Goal: Task Accomplishment & Management: Manage account settings

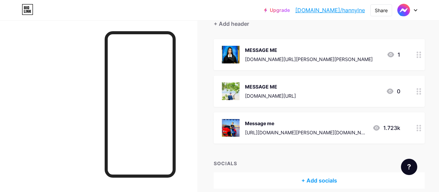
scroll to position [68, 0]
click at [413, 90] on div at bounding box center [419, 91] width 12 height 31
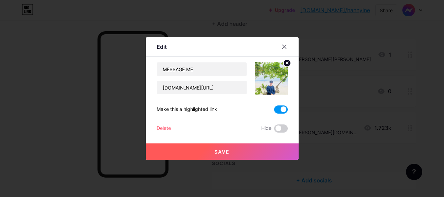
click at [228, 151] on span "Save" at bounding box center [221, 152] width 15 height 6
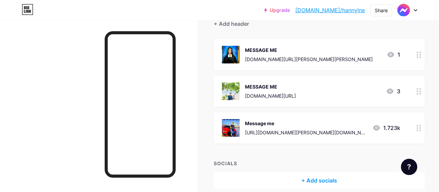
click at [416, 126] on icon at bounding box center [418, 128] width 5 height 6
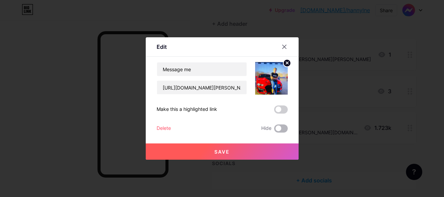
click at [276, 128] on span at bounding box center [281, 129] width 14 height 8
click at [274, 130] on input "checkbox" at bounding box center [274, 130] width 0 height 0
click at [276, 128] on span at bounding box center [281, 129] width 14 height 8
click at [274, 130] on input "checkbox" at bounding box center [274, 130] width 0 height 0
click at [276, 128] on span at bounding box center [281, 129] width 14 height 8
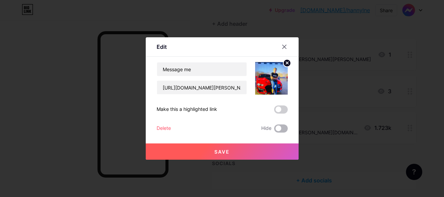
click at [274, 130] on input "checkbox" at bounding box center [274, 130] width 0 height 0
click at [243, 150] on button "Save" at bounding box center [222, 152] width 153 height 16
